Goal: Navigation & Orientation: Find specific page/section

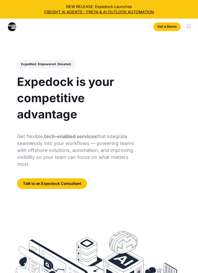
select select
click at [187, 23] on div "menu" at bounding box center [189, 26] width 15 height 15
select select
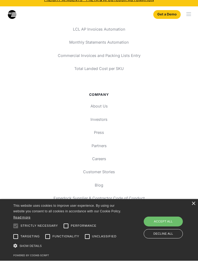
scroll to position [3125, 0]
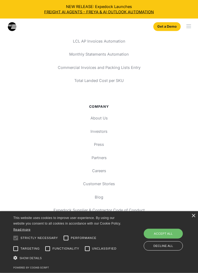
click at [104, 114] on link "About Us" at bounding box center [99, 118] width 182 height 9
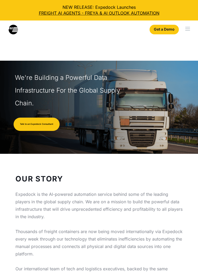
select select
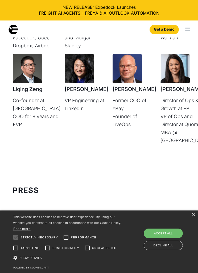
scroll to position [2023, 0]
